Goal: Task Accomplishment & Management: Manage account settings

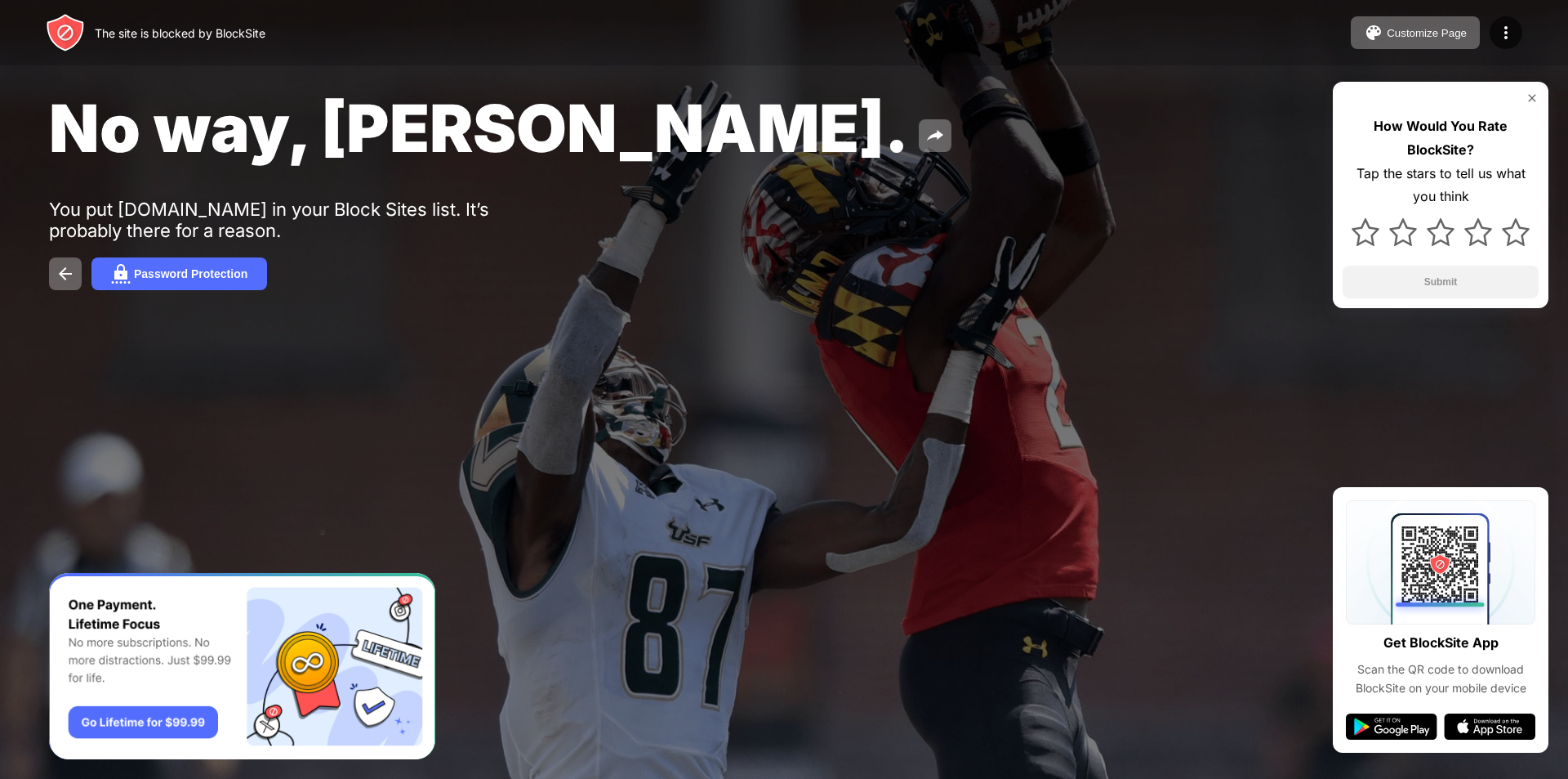
click at [1533, 96] on img at bounding box center [1533, 98] width 13 height 13
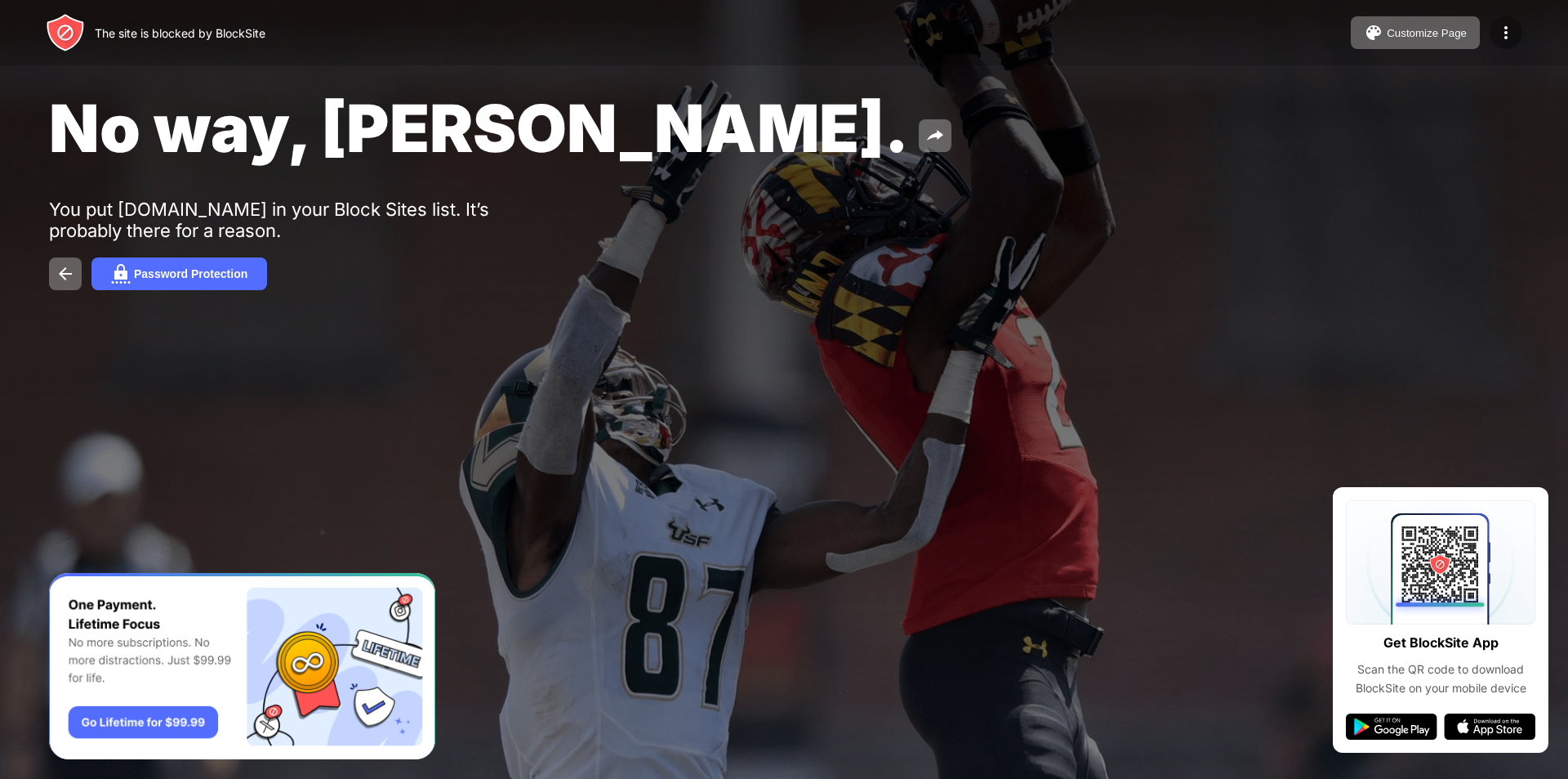
click at [1510, 25] on img at bounding box center [1506, 33] width 20 height 20
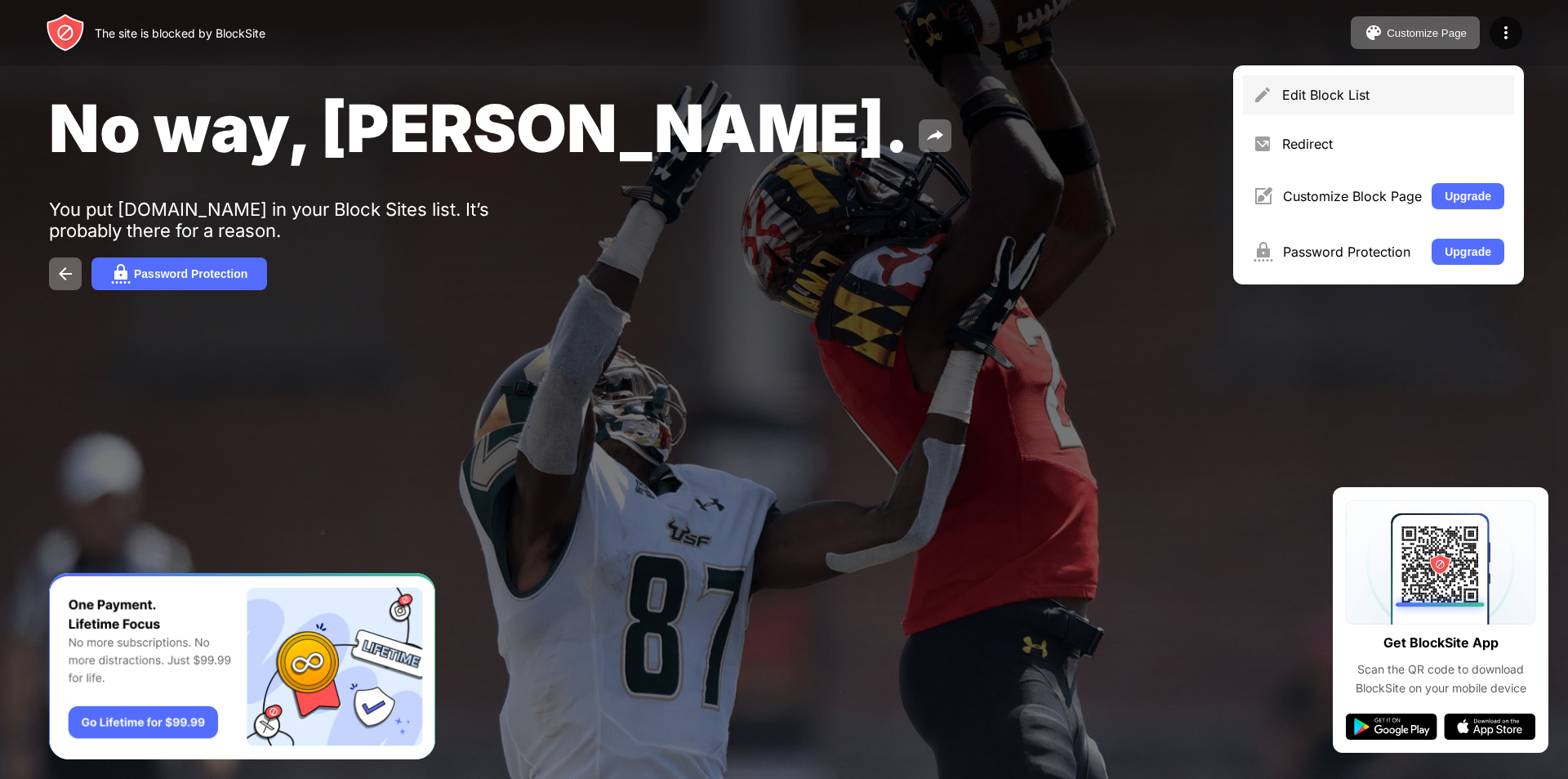
click at [1354, 86] on div "Edit Block List" at bounding box center [1378, 95] width 271 height 40
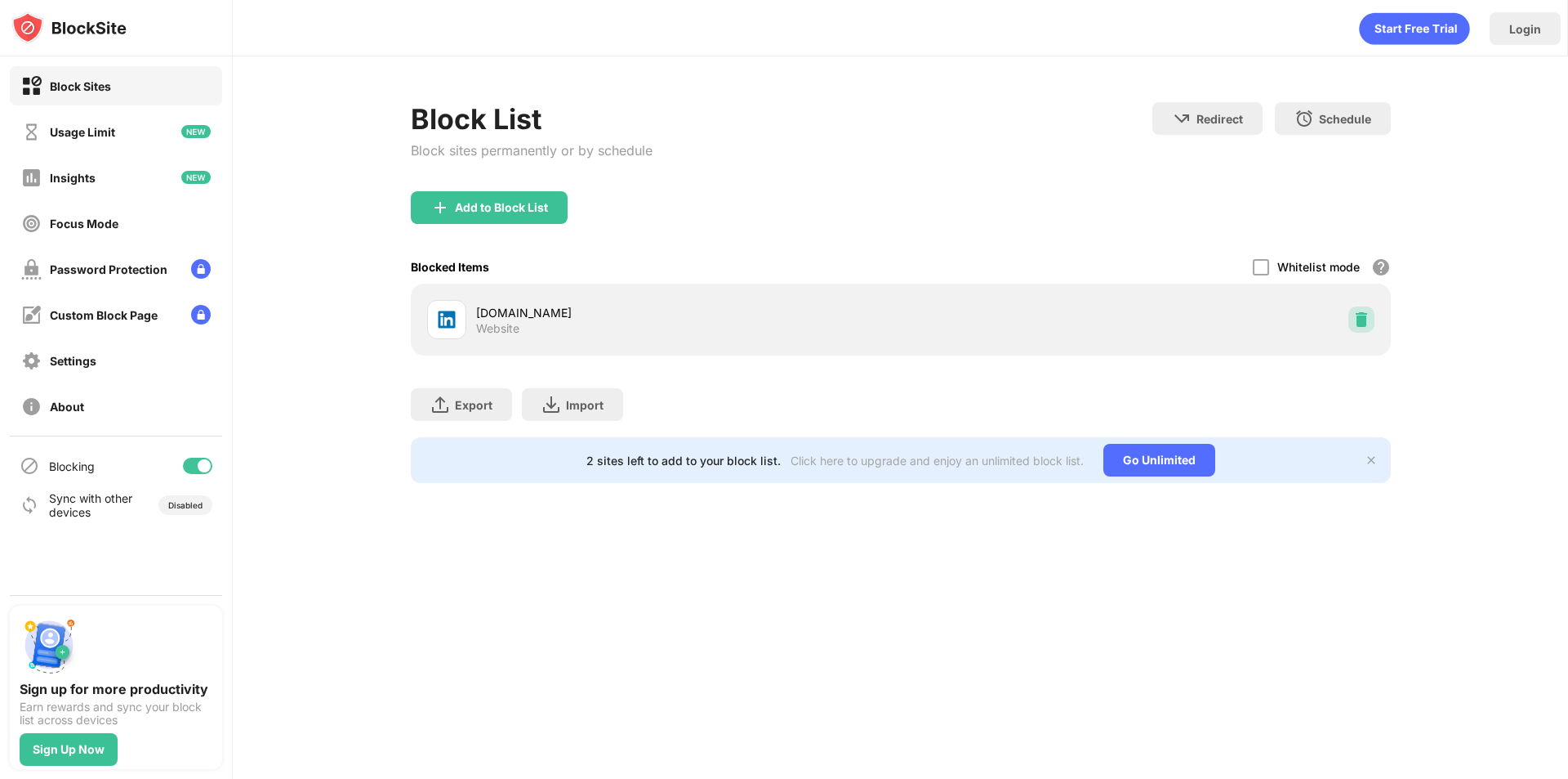
click at [1352, 315] on div at bounding box center [1362, 319] width 26 height 26
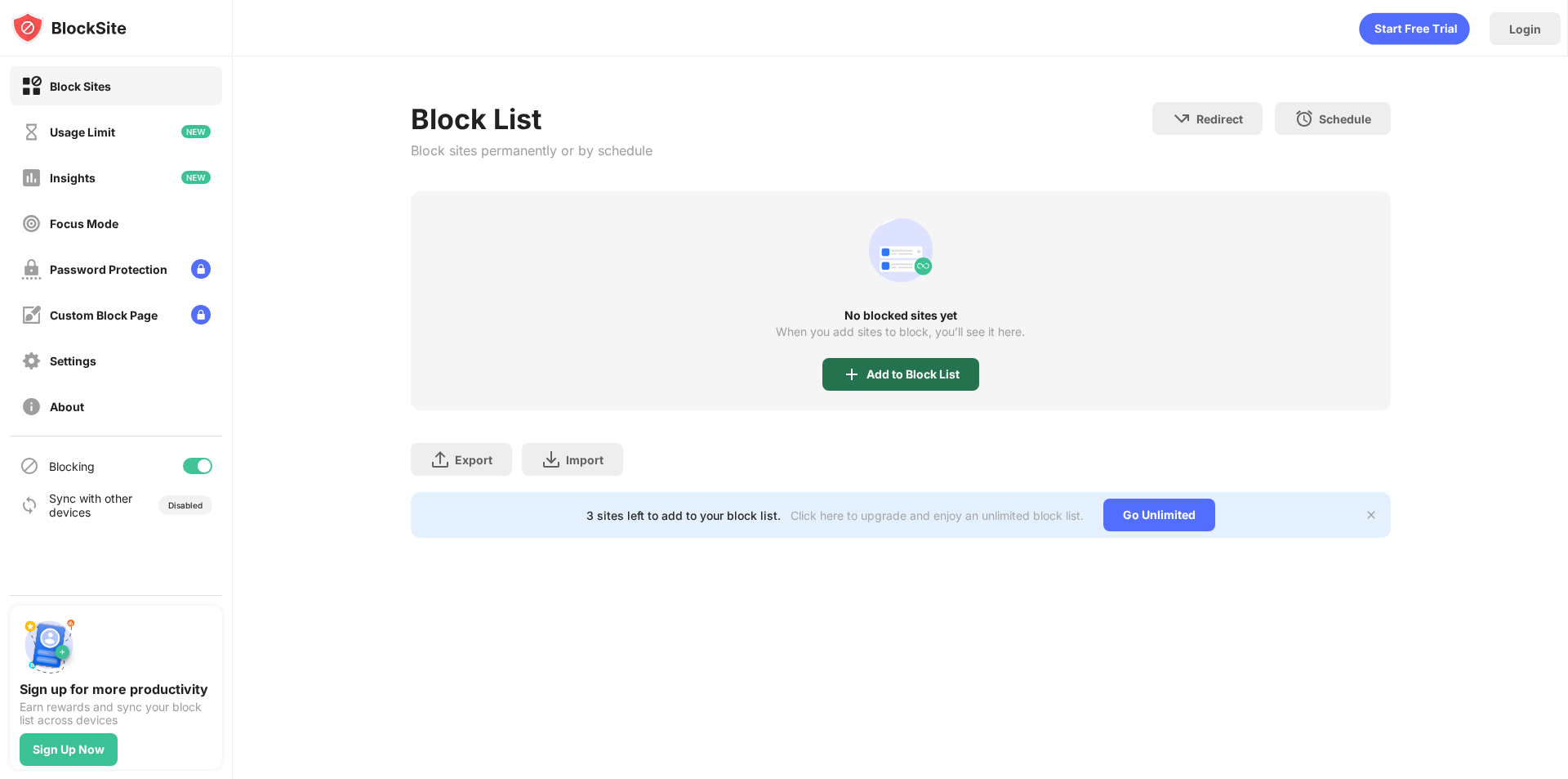
click at [880, 377] on div "Add to Block List" at bounding box center [913, 375] width 93 height 13
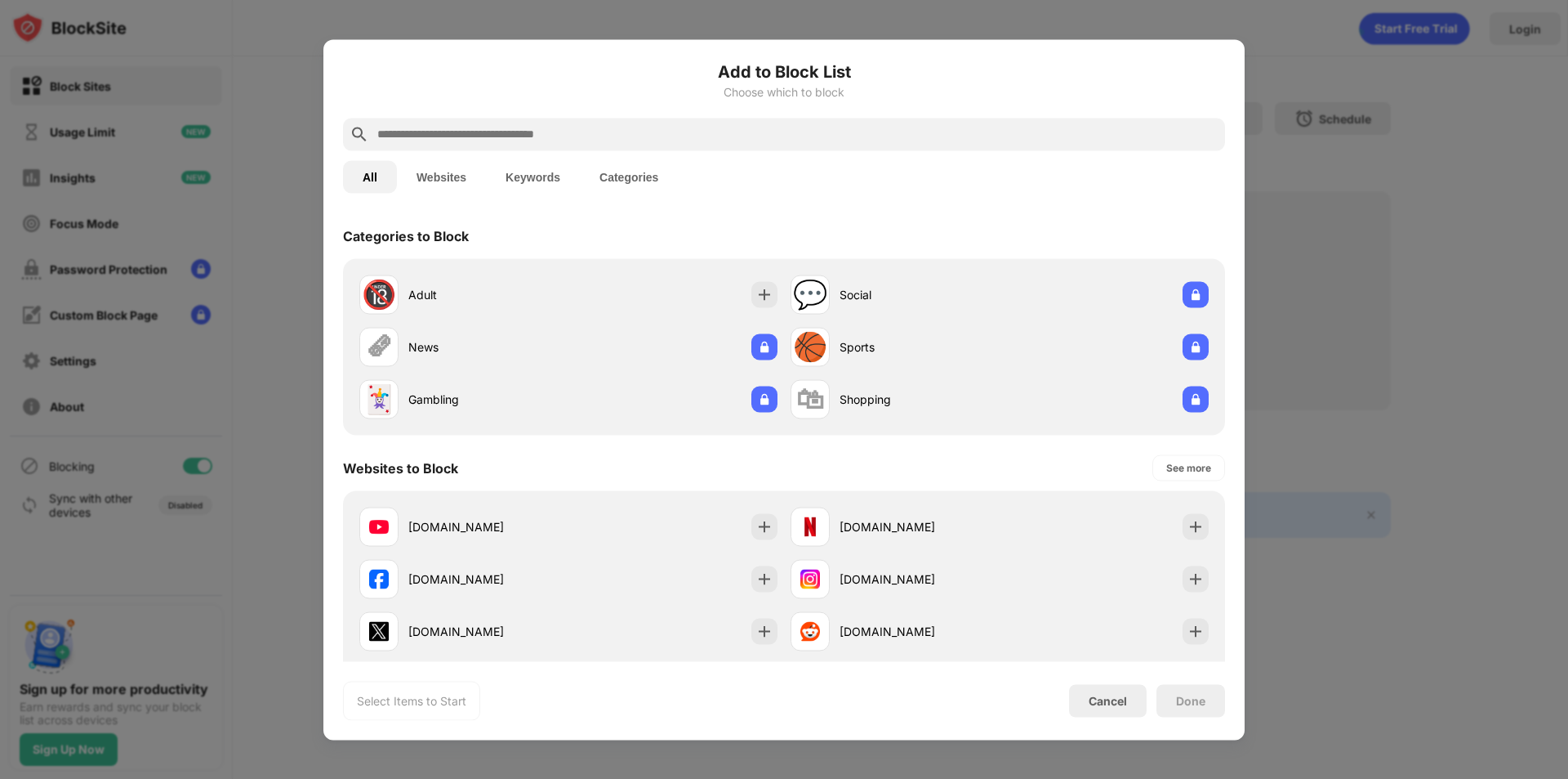
click at [639, 127] on input "text" at bounding box center [798, 135] width 843 height 20
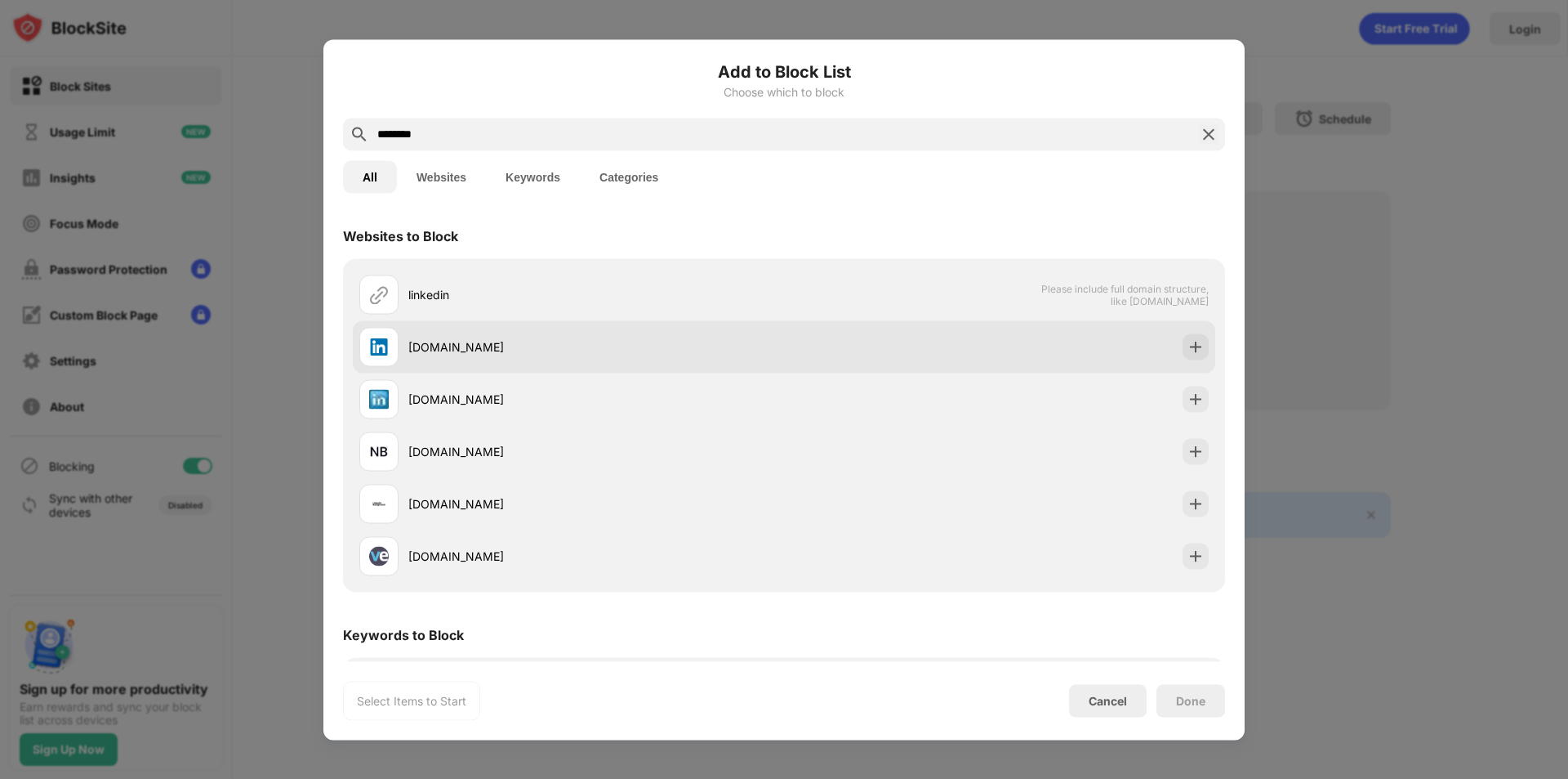
type input "********"
click at [1188, 347] on img at bounding box center [1196, 347] width 16 height 17
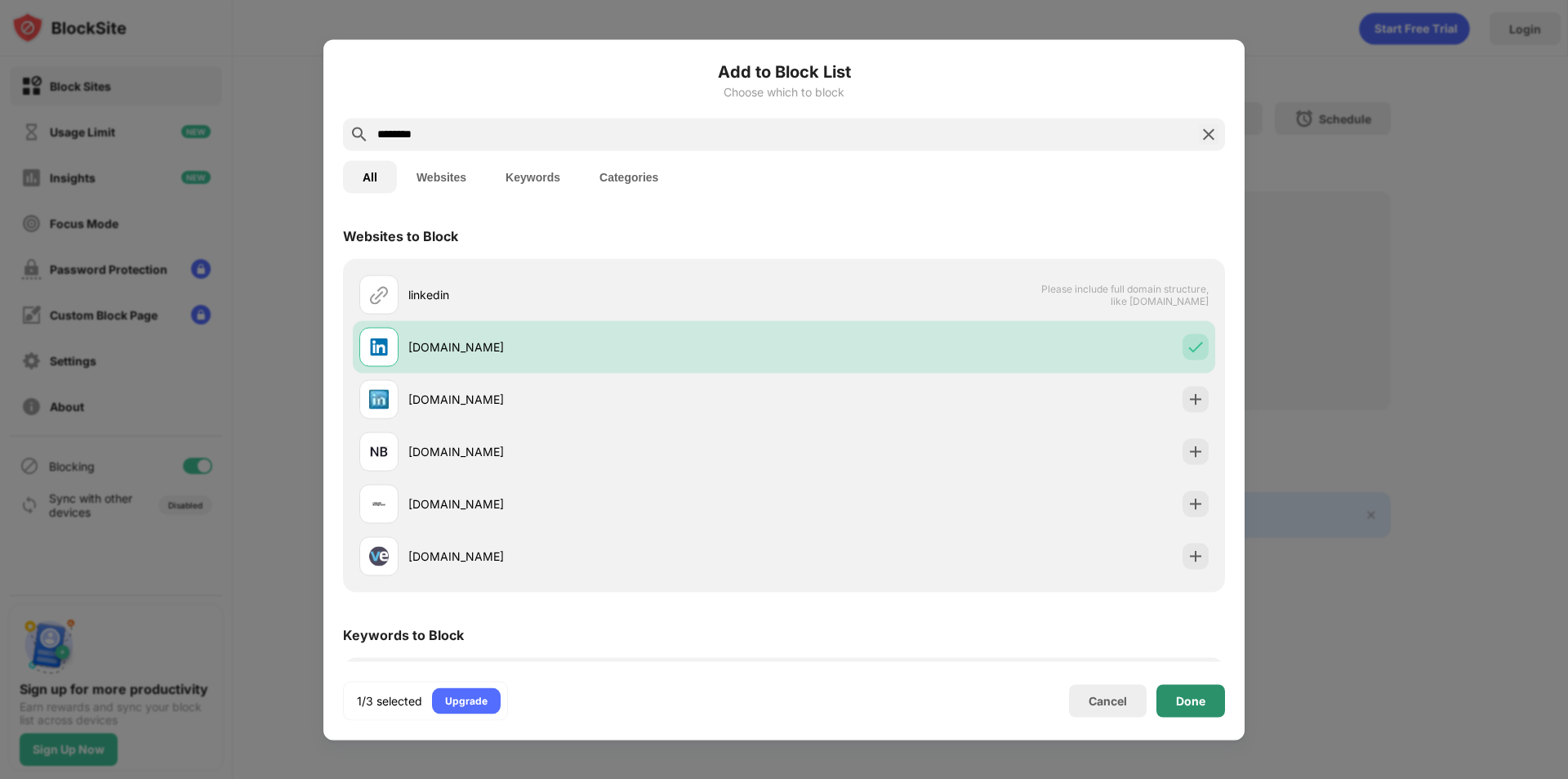
click at [1180, 696] on div "Done" at bounding box center [1191, 701] width 30 height 13
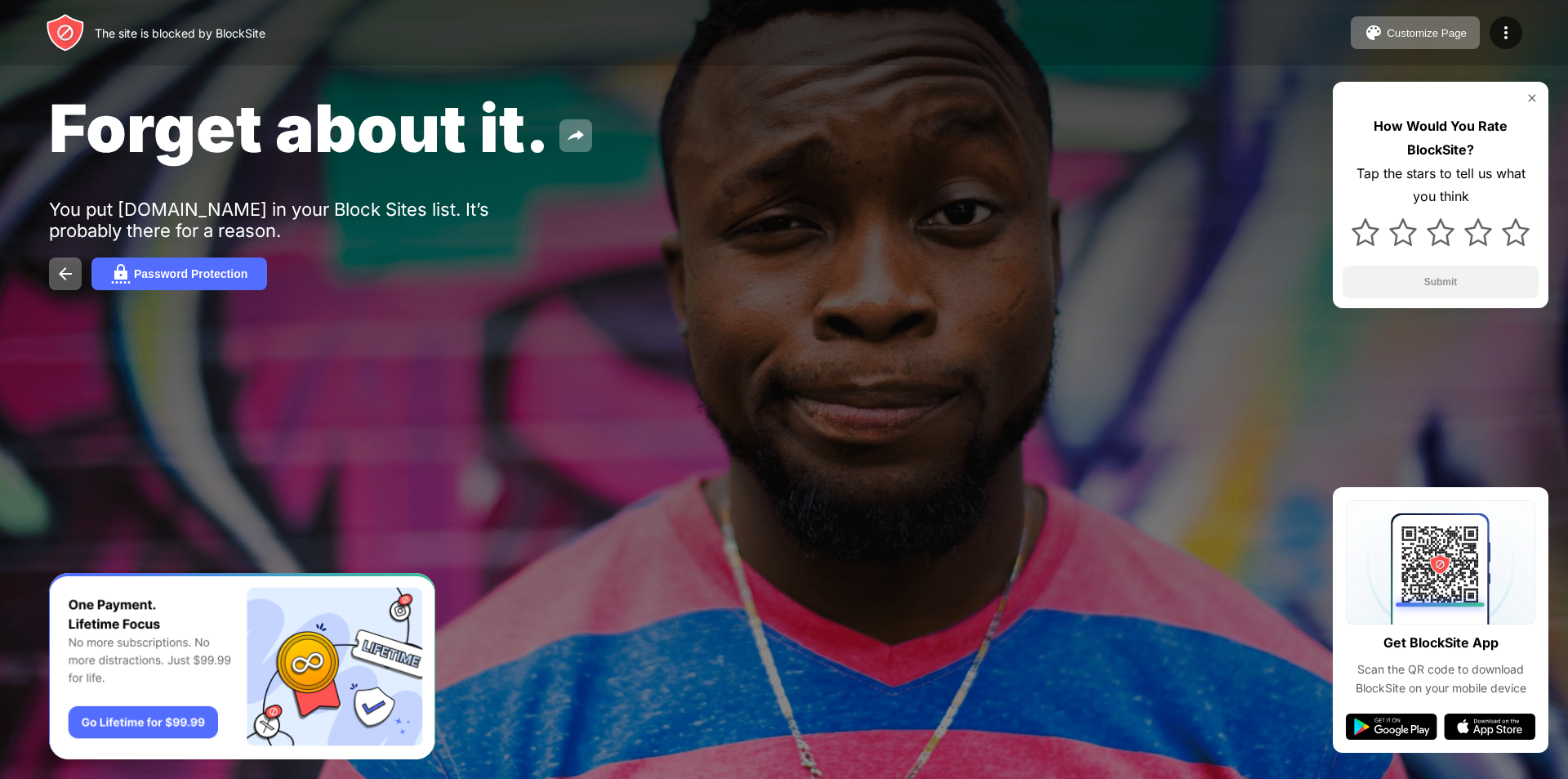
click at [1541, 88] on div "How Would You Rate BlockSite? Tap the stars to tell us what you think Submit" at bounding box center [1440, 195] width 215 height 226
click at [1531, 92] on img at bounding box center [1533, 98] width 13 height 13
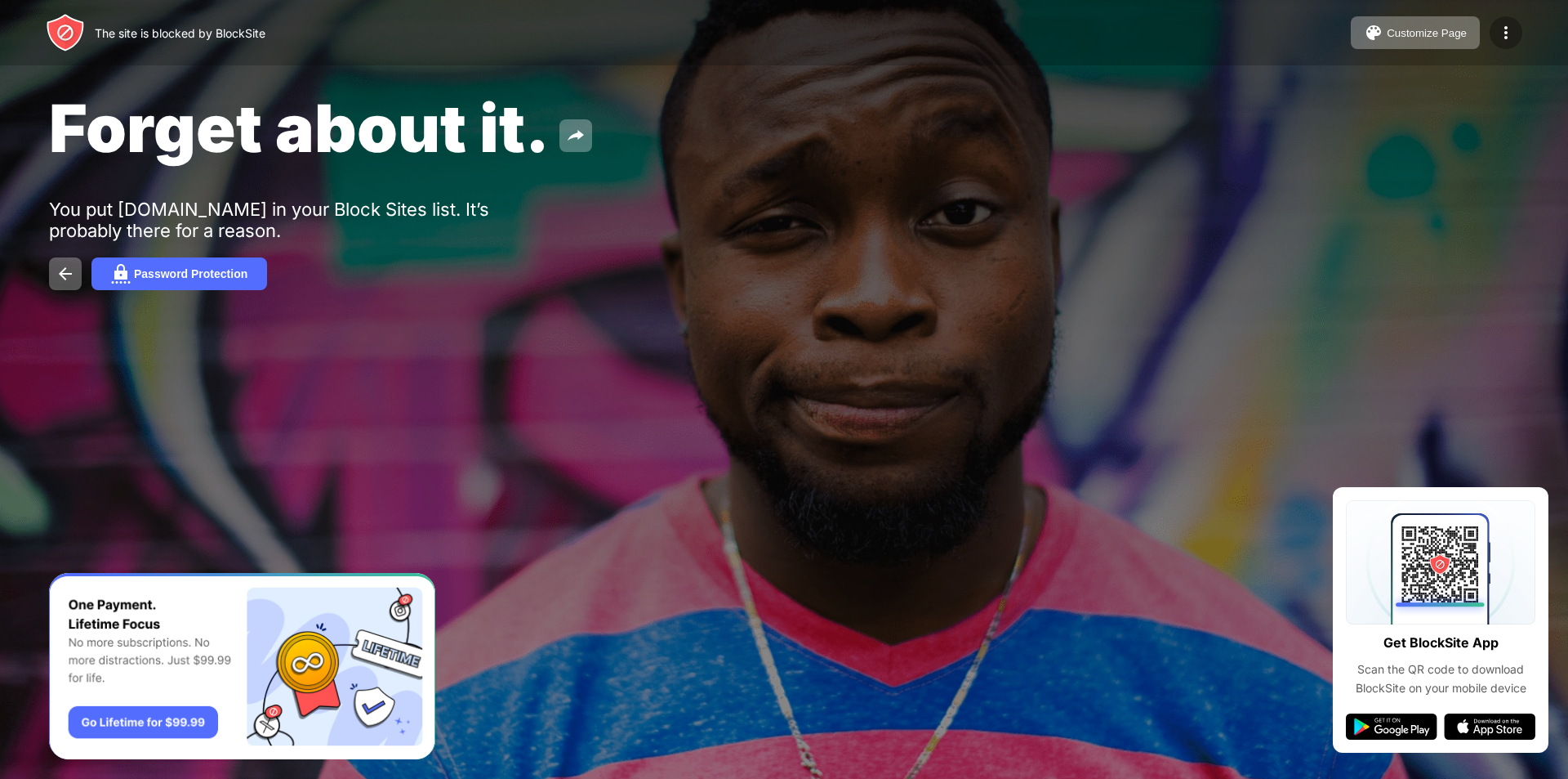
click at [1508, 39] on img at bounding box center [1506, 33] width 20 height 20
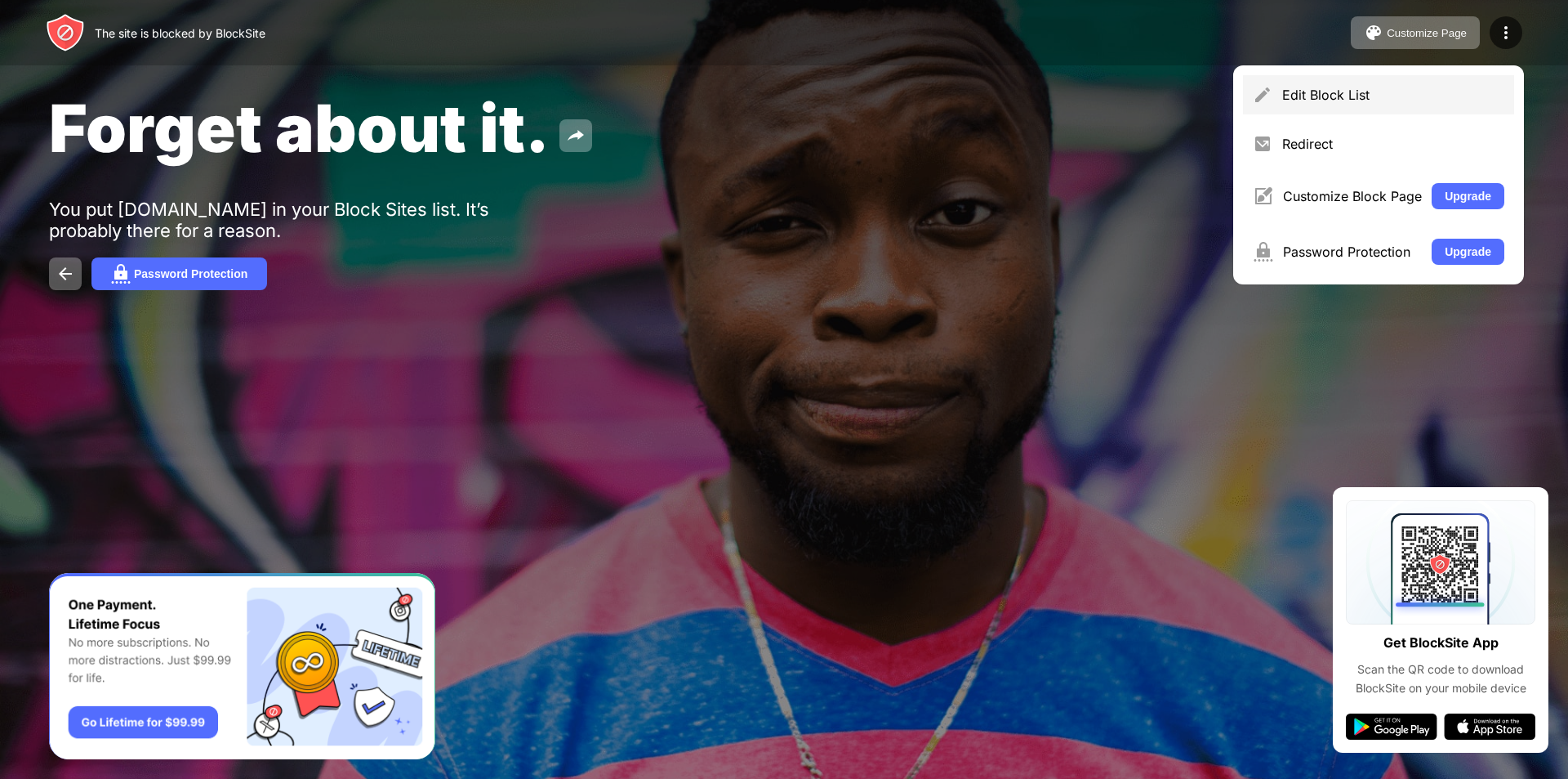
click at [1360, 104] on div "Edit Block List" at bounding box center [1378, 95] width 271 height 40
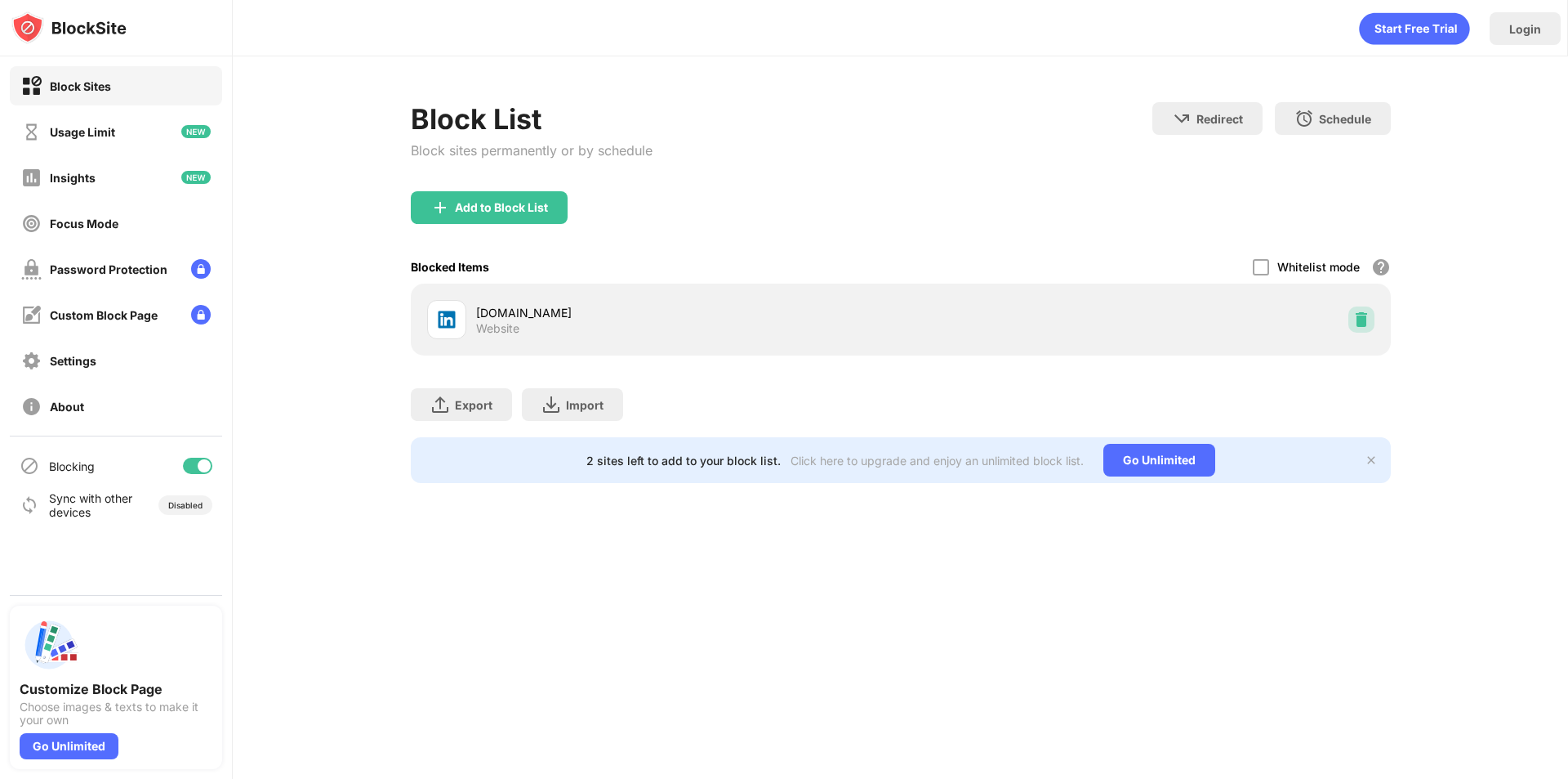
click at [1362, 328] on div at bounding box center [1362, 319] width 26 height 26
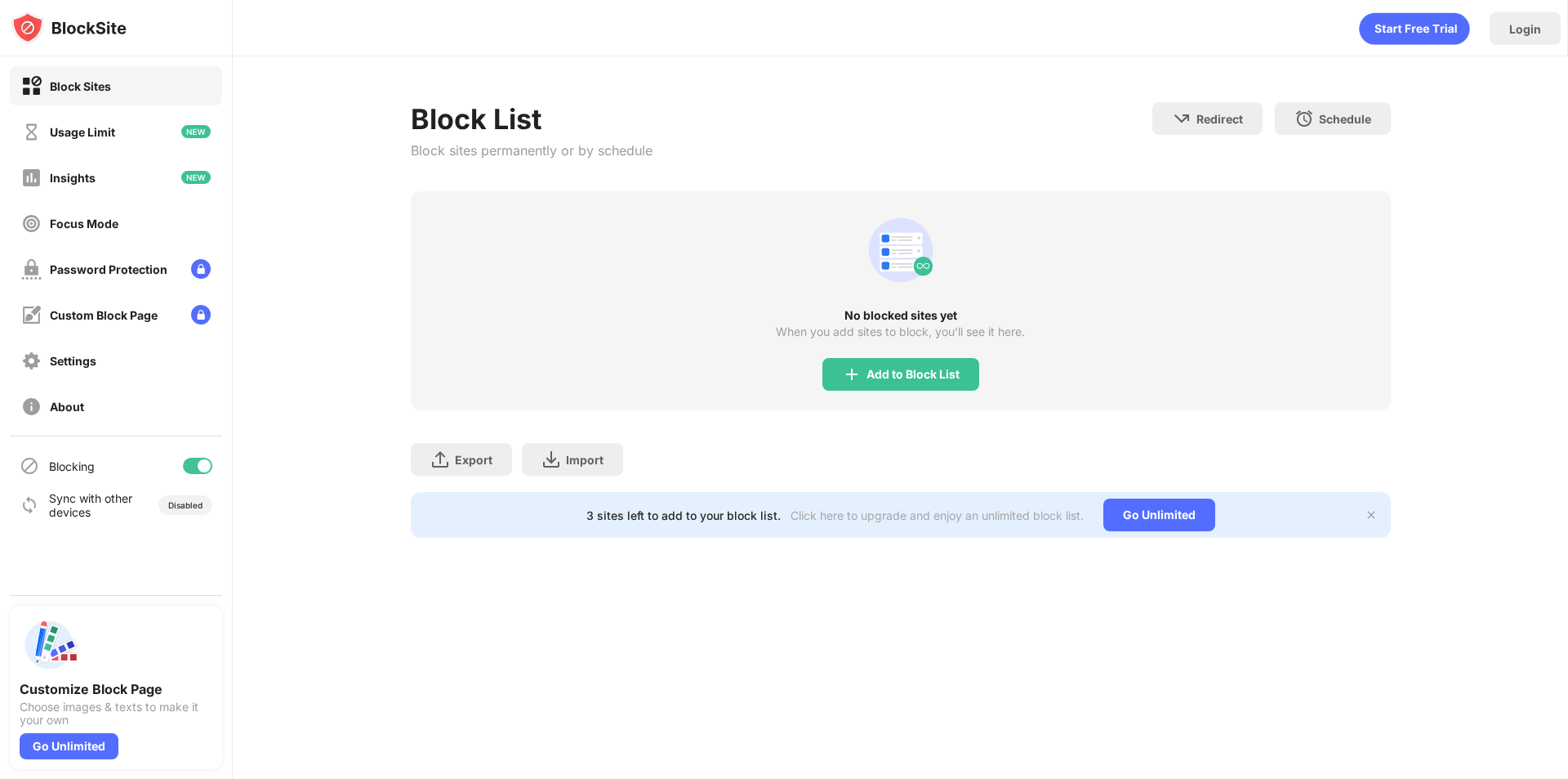
click at [866, 358] on div "No blocked sites yet When you add sites to block, you’ll see it here. Add to Bl…" at bounding box center [901, 300] width 980 height 219
click at [860, 368] on img at bounding box center [852, 375] width 20 height 20
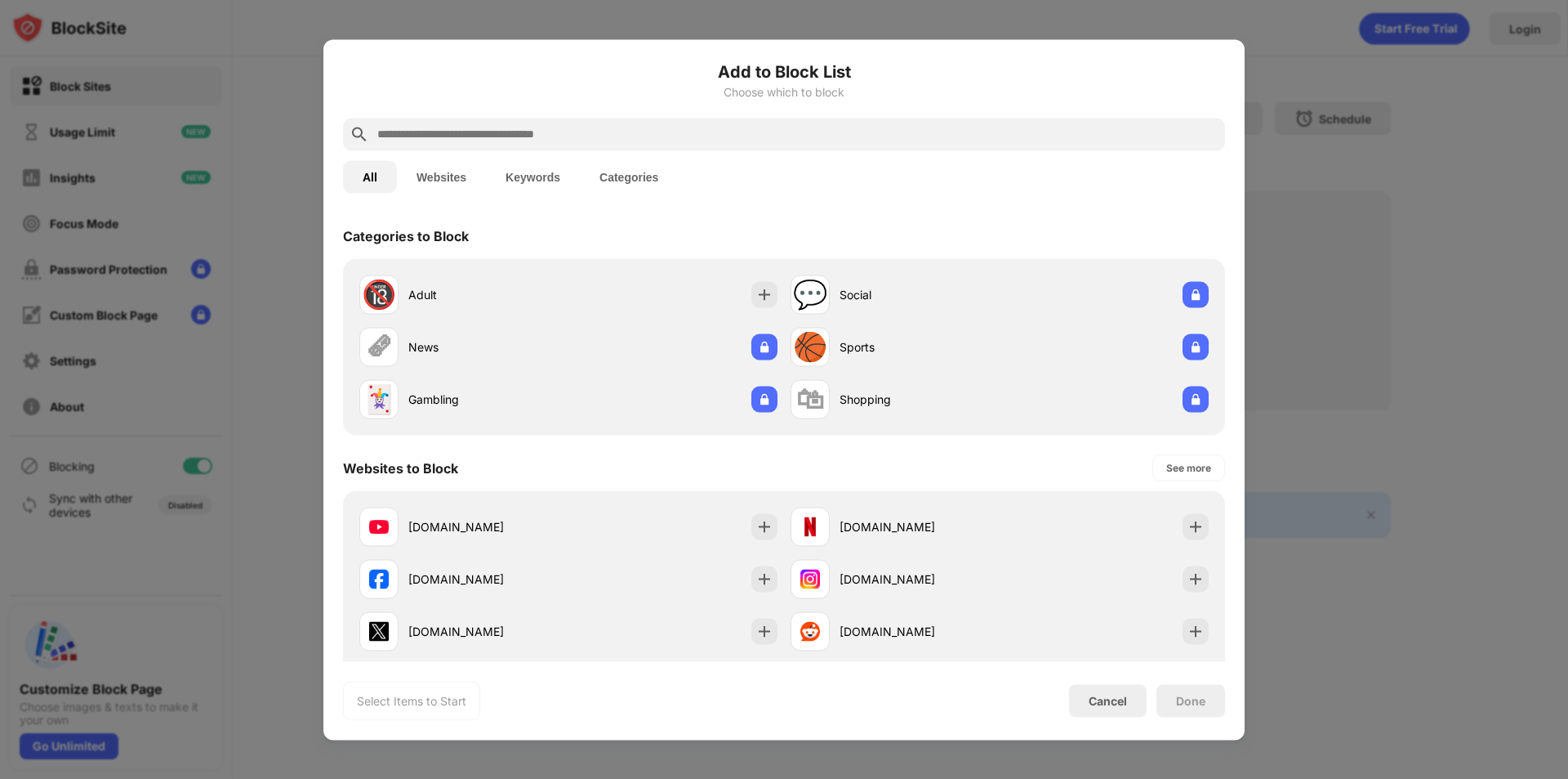
click at [558, 126] on input "text" at bounding box center [798, 135] width 843 height 20
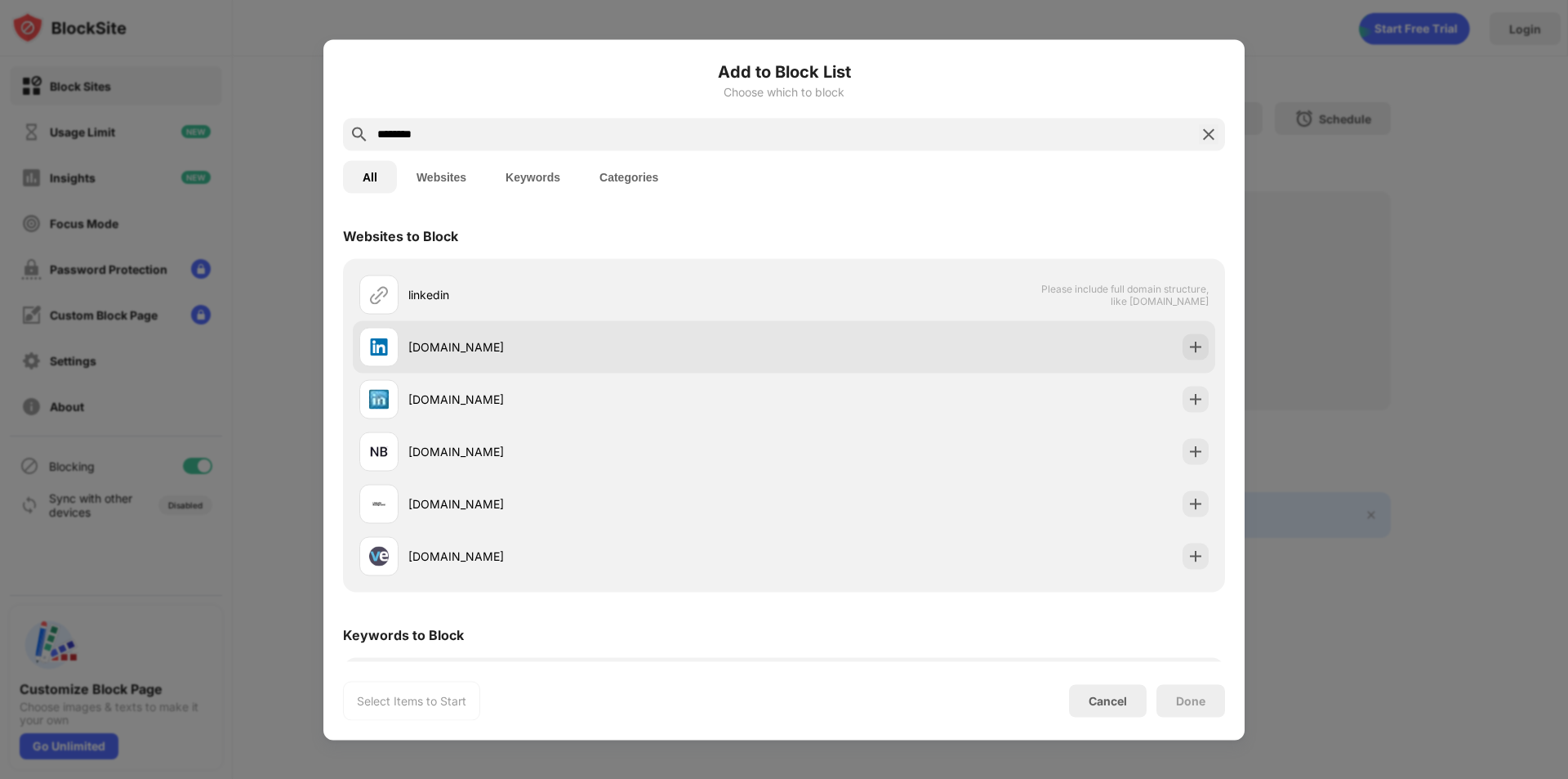
type input "********"
click at [1188, 351] on img at bounding box center [1196, 347] width 16 height 17
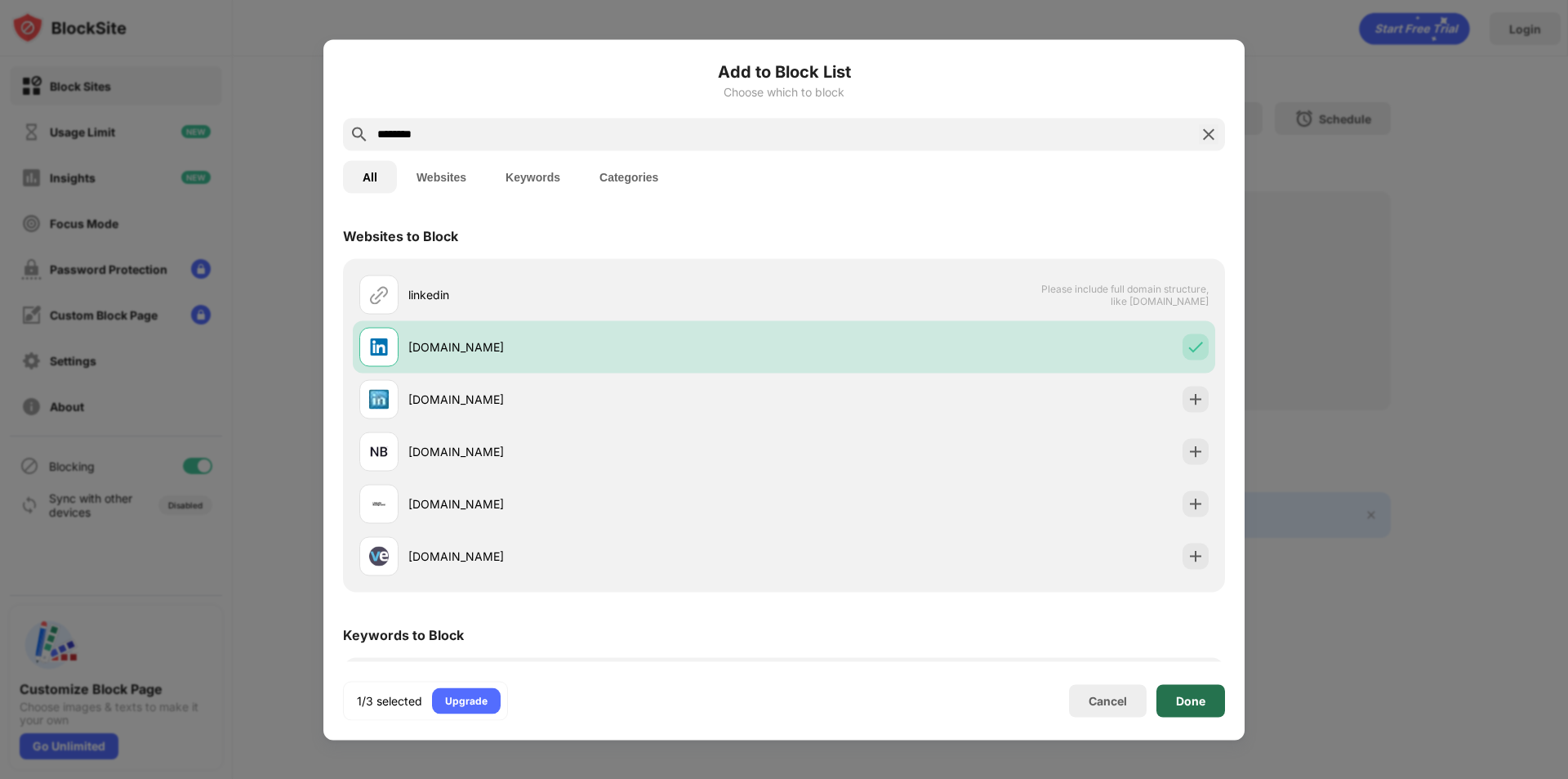
click at [1208, 696] on div "Done" at bounding box center [1190, 701] width 68 height 33
